Goal: Check status

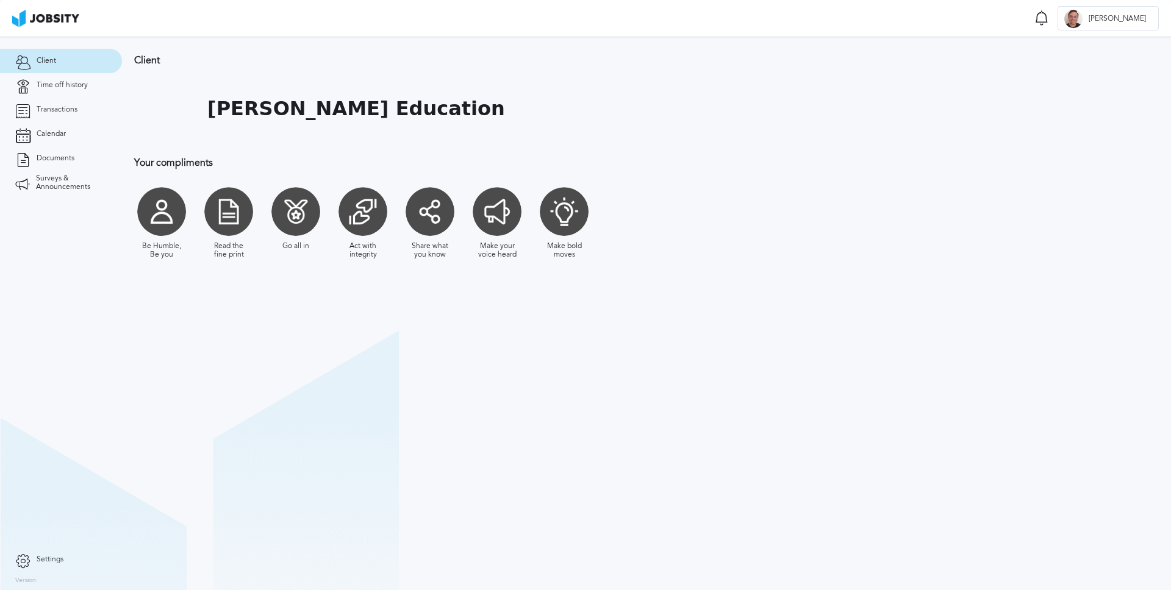
click at [1073, 21] on section "Client Notifications Mark all as seen No notifications to show ... J [PERSON_NA…" at bounding box center [585, 18] width 1171 height 37
click at [1049, 21] on icon at bounding box center [1041, 17] width 15 height 15
click at [760, 143] on div "Client [PERSON_NAME] Education Your compliments Be Humble, Be you Read the fine…" at bounding box center [465, 163] width 686 height 252
click at [65, 84] on span "Time off history" at bounding box center [62, 85] width 51 height 9
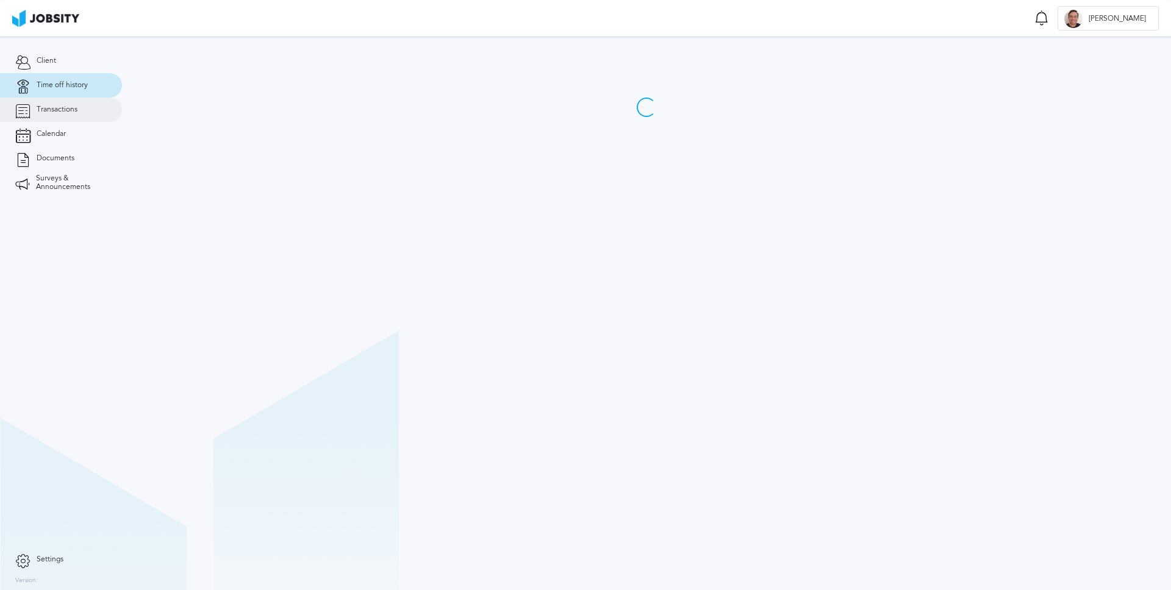
click at [45, 112] on span "Transactions" at bounding box center [57, 110] width 41 height 9
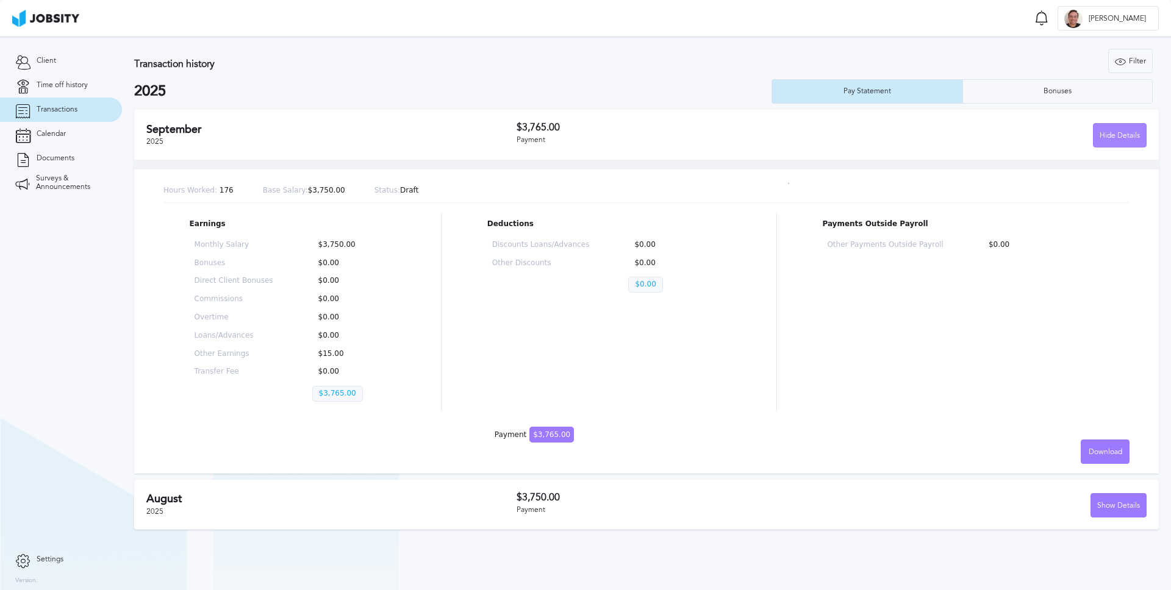
click at [1112, 142] on div "Hide Details" at bounding box center [1119, 136] width 52 height 24
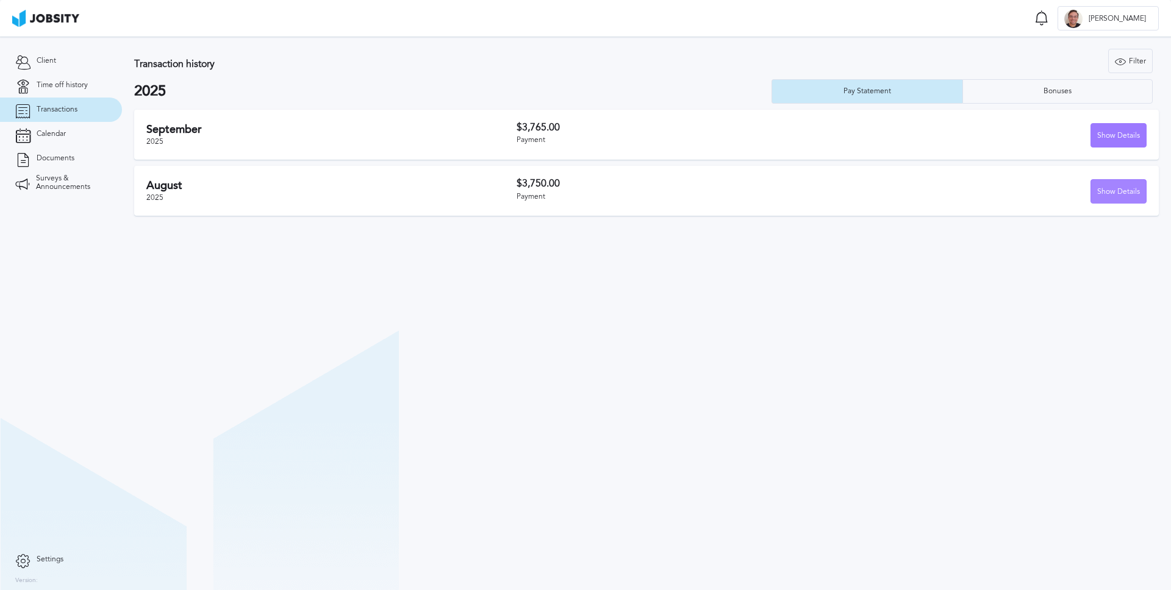
click at [1103, 191] on div "Show Details" at bounding box center [1118, 192] width 55 height 24
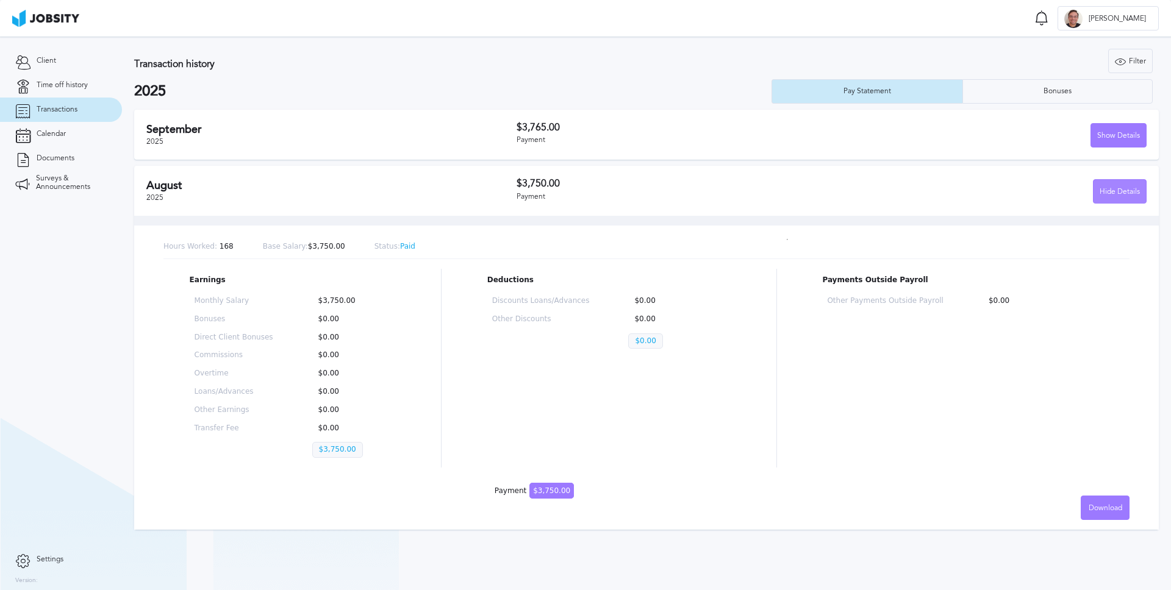
click at [1129, 197] on div "Hide Details" at bounding box center [1119, 192] width 52 height 24
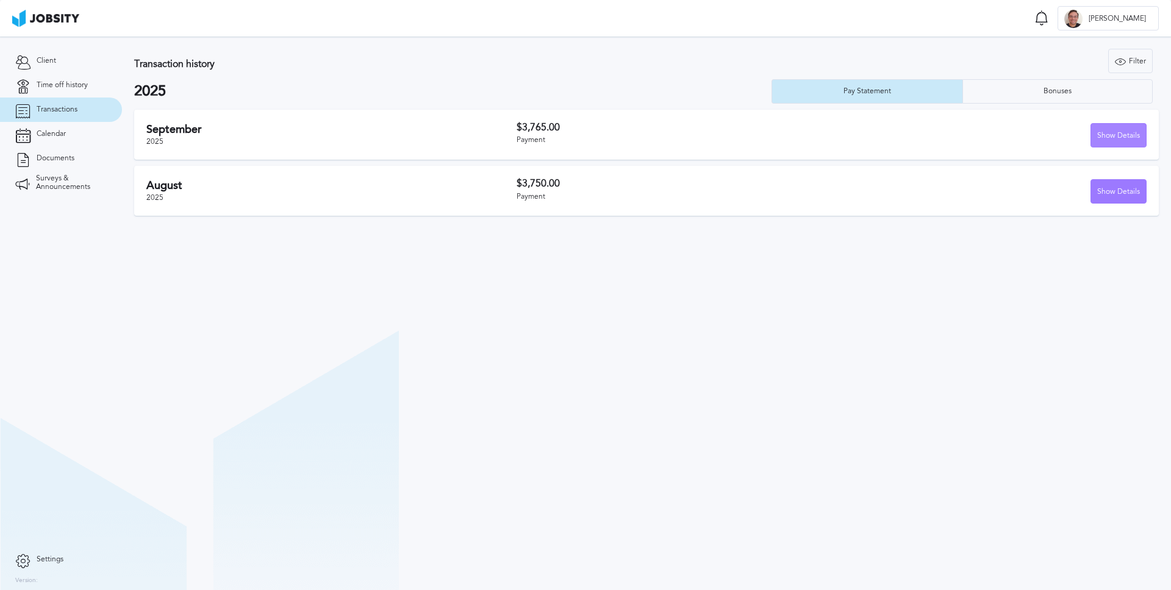
click at [1126, 140] on div "Show Details" at bounding box center [1118, 136] width 55 height 24
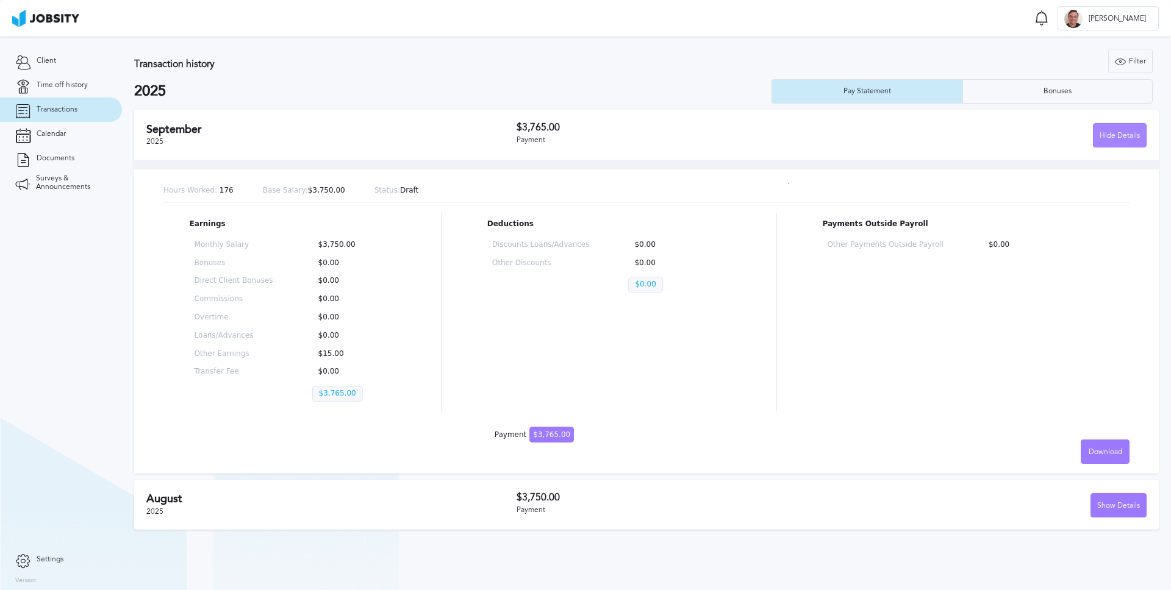
click at [1126, 140] on div "Hide Details" at bounding box center [1119, 136] width 52 height 24
